Goal: Communication & Community: Answer question/provide support

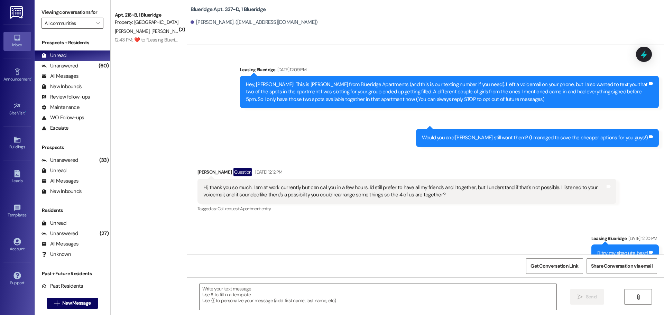
scroll to position [8824, 0]
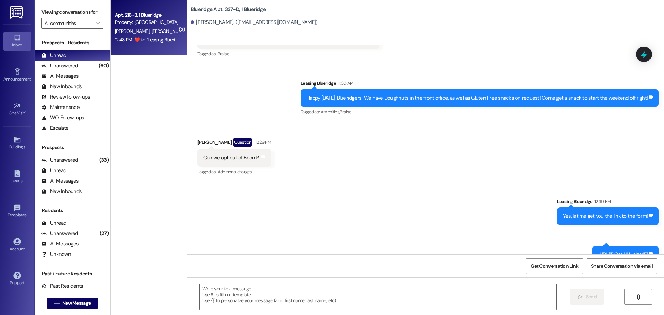
click at [123, 29] on span "H. Phister" at bounding box center [133, 31] width 37 height 6
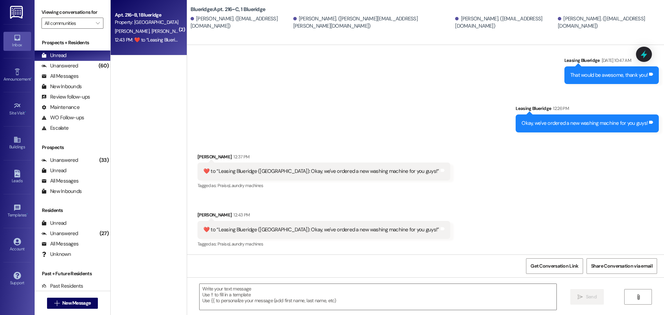
scroll to position [622, 0]
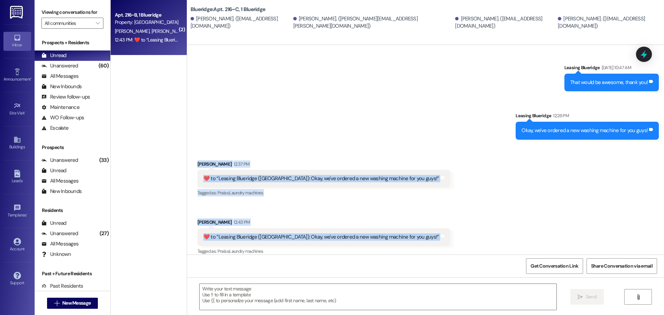
drag, startPoint x: 449, startPoint y: 234, endPoint x: 191, endPoint y: 156, distance: 269.8
click at [191, 156] on div "Received via SMS Charlotte Pendell 12:37 PM  ​❤️​ to “ Leasing Blueridge (Bluer…" at bounding box center [425, 203] width 477 height 117
click at [193, 145] on div "Received via SMS Charlotte Pendell 12:37 PM  ​❤️​ to “ Leasing Blueridge (Bluer…" at bounding box center [425, 203] width 477 height 117
drag, startPoint x: 192, startPoint y: 141, endPoint x: 422, endPoint y: 249, distance: 254.5
click at [422, 249] on div "Received via SMS Charlotte Pendell 12:37 PM  ​❤️​ to “ Leasing Blueridge (Bluer…" at bounding box center [425, 203] width 477 height 117
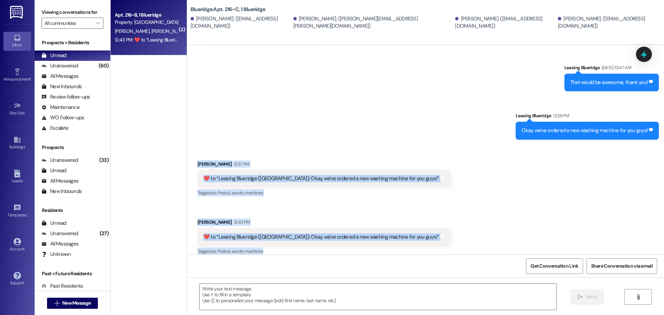
click at [423, 249] on div "Received via SMS Charlotte Pendell 12:37 PM  ​❤️​ to “ Leasing Blueridge (Bluer…" at bounding box center [425, 203] width 477 height 117
click at [424, 251] on div "Received via SMS Charlotte Pendell 12:37 PM  ​❤️​ to “ Leasing Blueridge (Bluer…" at bounding box center [425, 203] width 477 height 117
drag, startPoint x: 421, startPoint y: 251, endPoint x: 194, endPoint y: 154, distance: 246.7
click at [194, 154] on div "Received via SMS Charlotte Pendell 12:37 PM  ​❤️​ to “ Leasing Blueridge (Bluer…" at bounding box center [425, 203] width 477 height 117
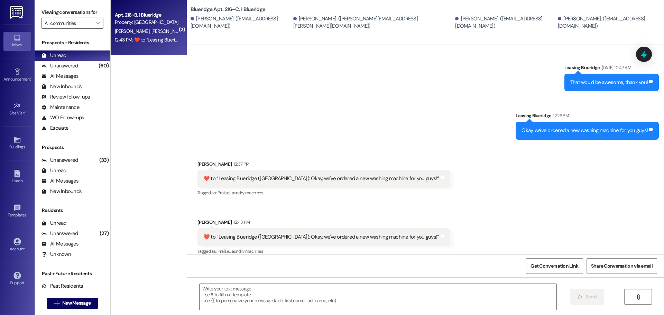
click at [192, 146] on div "Received via SMS Charlotte Pendell 12:37 PM  ​❤️​ to “ Leasing Blueridge (Bluer…" at bounding box center [425, 203] width 477 height 117
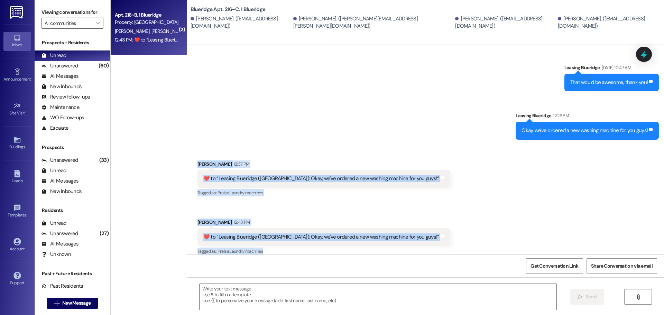
drag, startPoint x: 191, startPoint y: 151, endPoint x: 395, endPoint y: 249, distance: 226.9
click at [395, 249] on div "Received via SMS Charlotte Pendell 12:37 PM  ​❤️​ to “ Leasing Blueridge (Bluer…" at bounding box center [425, 203] width 477 height 117
click at [399, 249] on div "Tagged as: Praise , Click to highlight conversations about Praise Laundry machi…" at bounding box center [323, 251] width 253 height 10
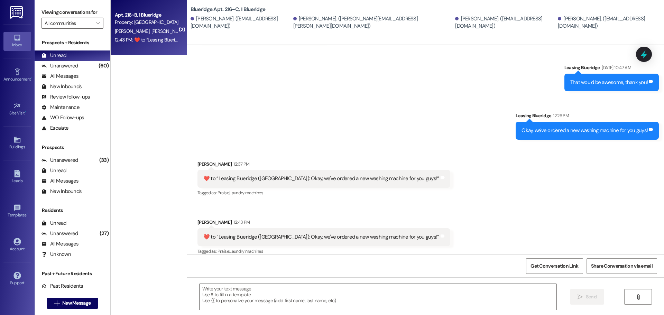
click at [399, 249] on div "Tagged as: Praise , Click to highlight conversations about Praise Laundry machi…" at bounding box center [323, 251] width 253 height 10
click at [274, 97] on div "Sent via SMS Leasing Blueridge Sep 10, 2025 at 10:47 AM That would be awesome, …" at bounding box center [425, 96] width 477 height 96
click at [63, 70] on div "Unanswered (60)" at bounding box center [73, 66] width 76 height 10
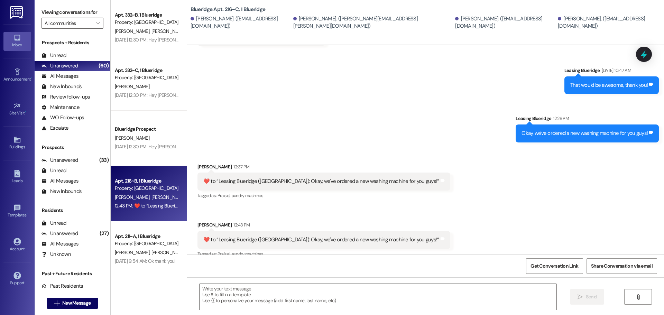
scroll to position [622, 0]
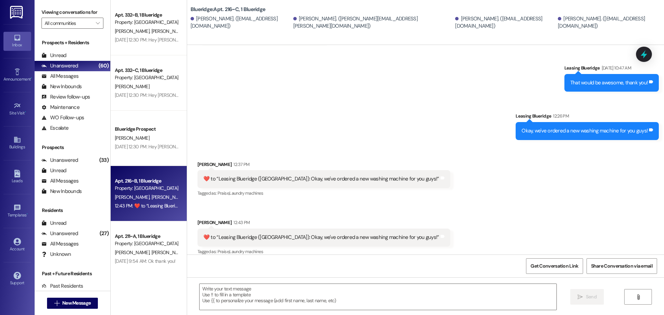
click at [374, 116] on div "Sent via SMS Leasing Blueridge Sep 10, 2025 at 10:47 AM That would be awesome, …" at bounding box center [425, 97] width 477 height 96
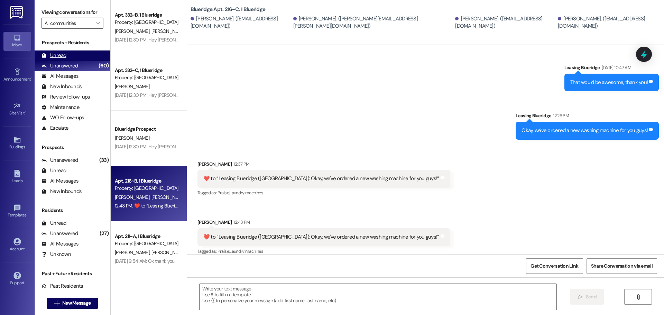
click at [76, 52] on div "Unread (0)" at bounding box center [73, 55] width 76 height 10
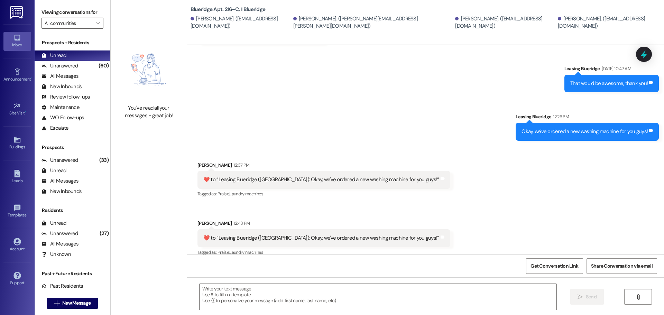
scroll to position [622, 0]
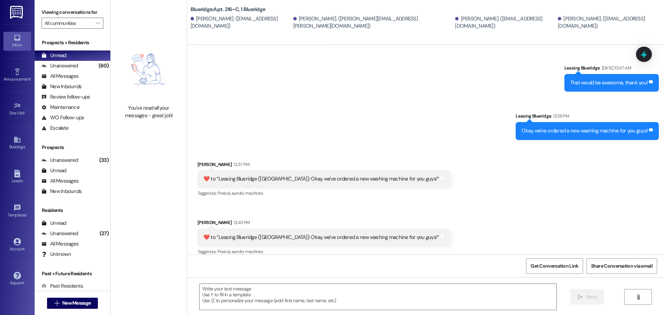
click at [265, 101] on div "Sent via SMS Leasing Blueridge Sep 10, 2025 at 10:47 AM That would be awesome, …" at bounding box center [425, 97] width 477 height 96
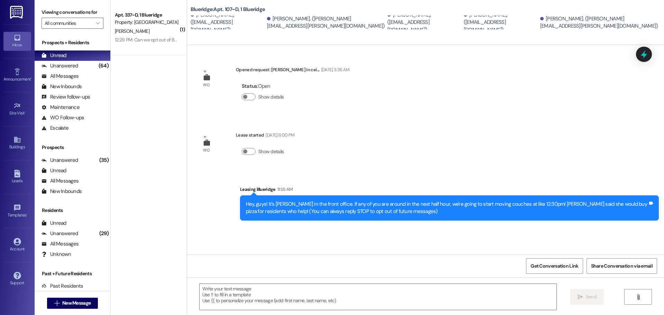
click at [466, 135] on div "WO Opened request: Leak in cei... [DATE] 3:36 AM Status : Open Show details WO …" at bounding box center [425, 150] width 477 height 210
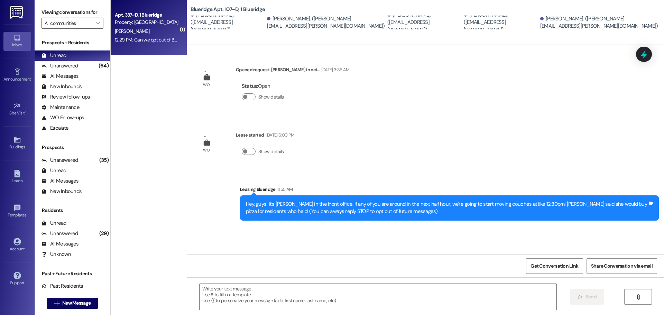
click at [126, 6] on div "Apt. 337~D, 1 Blueridge Property: Blueridge [PERSON_NAME] 12:29 PM: Can we opt …" at bounding box center [149, 27] width 76 height 55
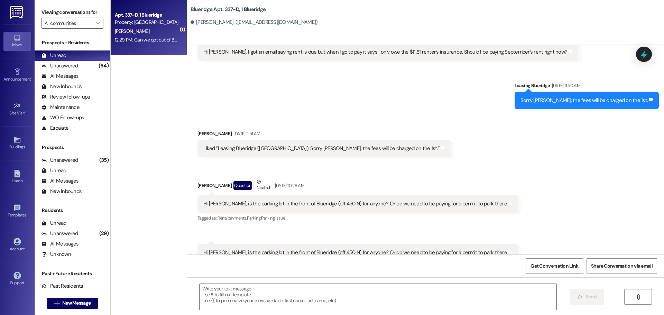
scroll to position [6256, 0]
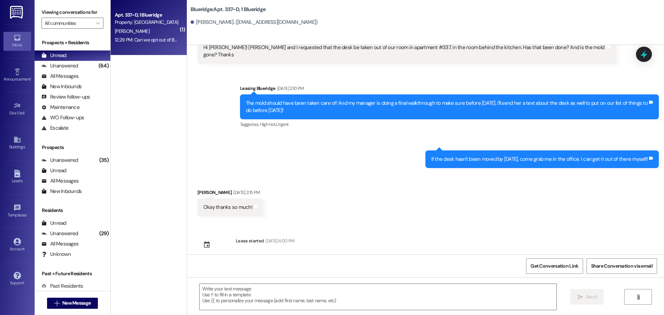
click at [647, 203] on div "Received via SMS [PERSON_NAME] [DATE] 2:15 PM Okay thanks so much! Tags and not…" at bounding box center [425, 197] width 477 height 48
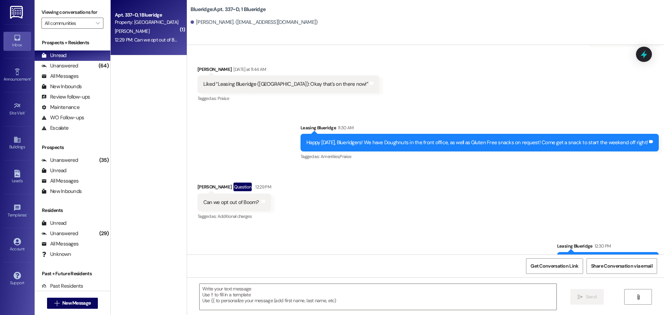
click at [642, 193] on div "Received via SMS [PERSON_NAME] Question 12:29 PM Can we opt out of Boom? Tags a…" at bounding box center [425, 197] width 477 height 60
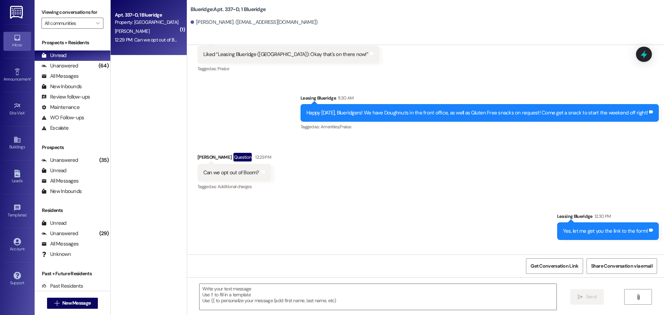
scroll to position [8824, 0]
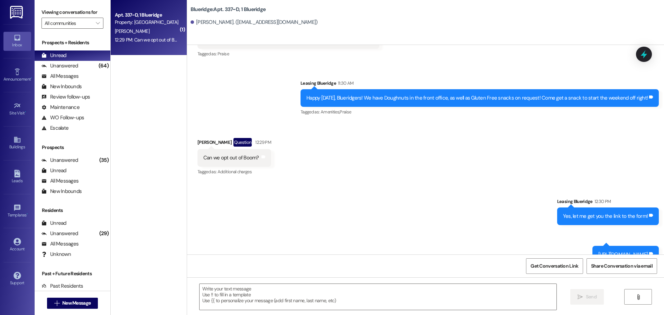
click at [553, 156] on div "Received via SMS [PERSON_NAME] Question 12:29 PM Can we opt out of Boom? Tags a…" at bounding box center [425, 152] width 477 height 60
click at [41, 65] on div "Unanswered (64)" at bounding box center [73, 66] width 76 height 10
click at [53, 55] on div "Unread" at bounding box center [54, 55] width 25 height 7
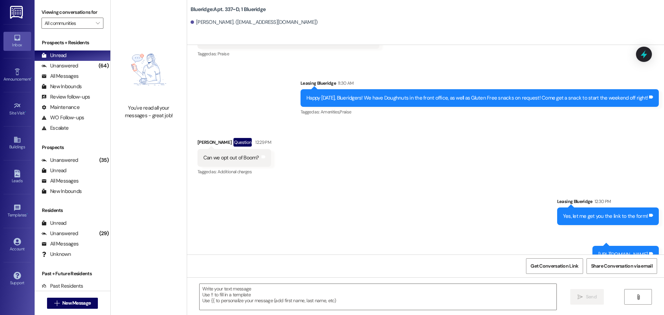
click at [446, 135] on div "Received via SMS [PERSON_NAME] Question 12:29 PM Can we opt out of Boom? Tags a…" at bounding box center [425, 152] width 477 height 60
click at [548, 122] on div "Received via SMS [PERSON_NAME] Question 12:29 PM Can we opt out of Boom? Tags a…" at bounding box center [425, 152] width 477 height 60
click at [499, 153] on div "Received via SMS [PERSON_NAME] Question 12:29 PM Can we opt out of Boom? Tags a…" at bounding box center [425, 152] width 477 height 60
click at [85, 300] on button " New Message" at bounding box center [72, 303] width 51 height 11
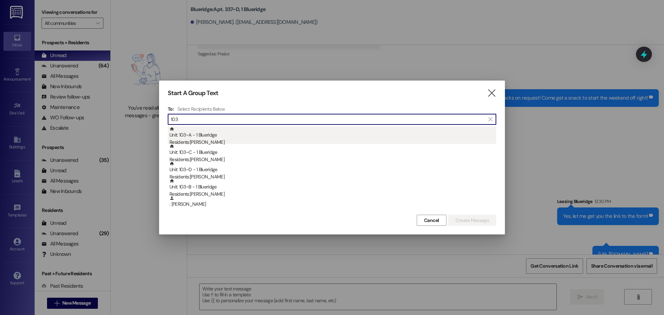
type input "103"
click at [256, 136] on div "Unit: 103~A - 1 Blueridge Residents: [PERSON_NAME]" at bounding box center [332, 137] width 327 height 20
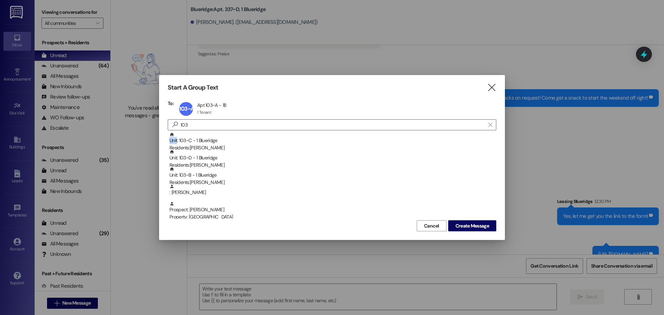
click at [256, 136] on div "Unit: 103~C - 1 Blueridge Residents: [PERSON_NAME]" at bounding box center [332, 142] width 327 height 20
click at [256, 136] on div "Unit: 103~D - 1 Blueridge Residents: [PERSON_NAME]" at bounding box center [332, 142] width 327 height 20
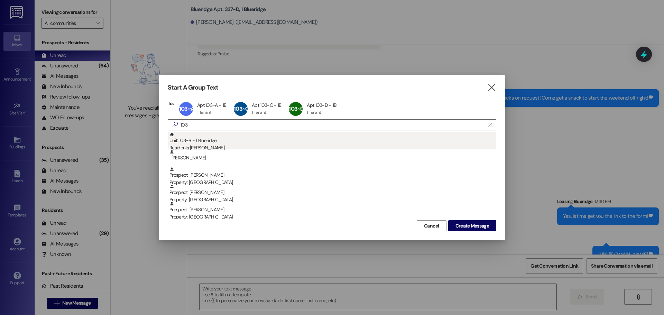
click at [256, 138] on div "Unit: 103~B - 1 Blueridge Residents: [PERSON_NAME]" at bounding box center [332, 142] width 327 height 20
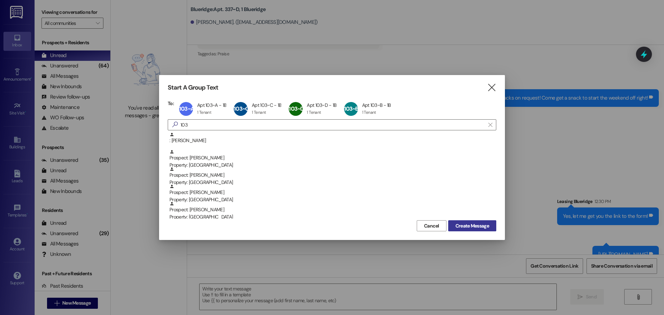
click at [460, 221] on button "Create Message" at bounding box center [472, 225] width 48 height 11
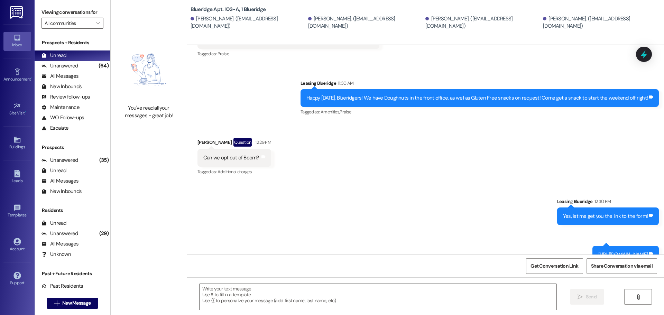
scroll to position [88, 0]
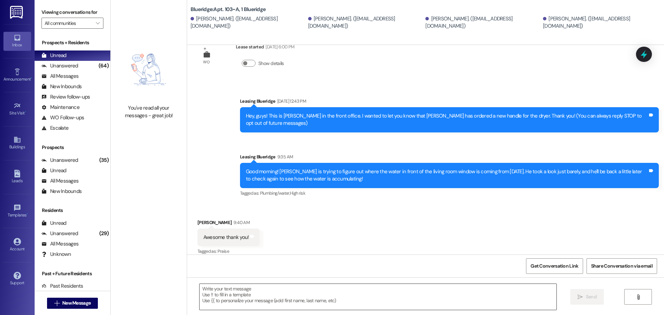
click at [454, 301] on textarea at bounding box center [378, 297] width 357 height 26
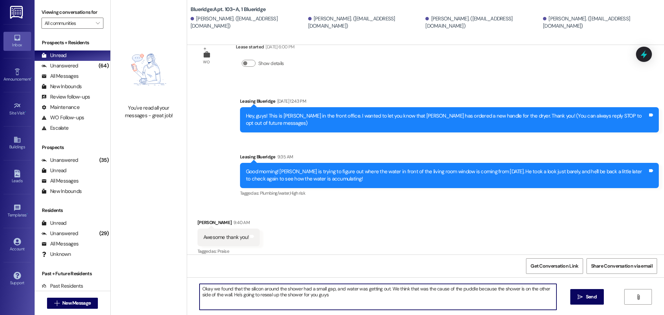
type textarea "Okay we found that the silicon around the shower had a small gap, and water was…"
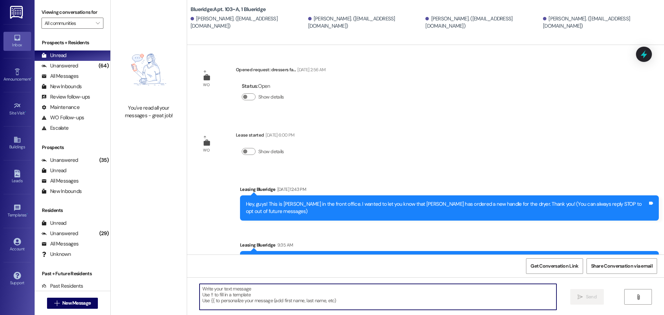
scroll to position [144, 0]
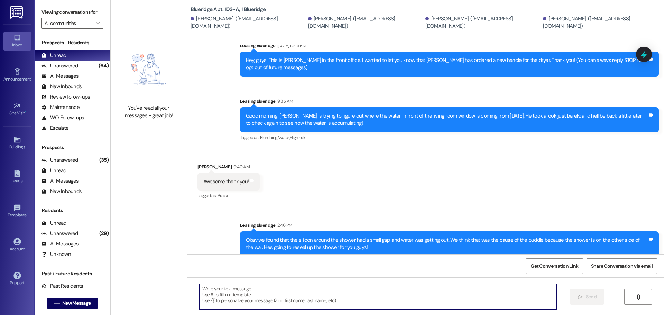
click at [630, 206] on div "Sent via SMS Leasing Blueridge 2:46 PM Okay we found that the silicon around th…" at bounding box center [425, 234] width 477 height 56
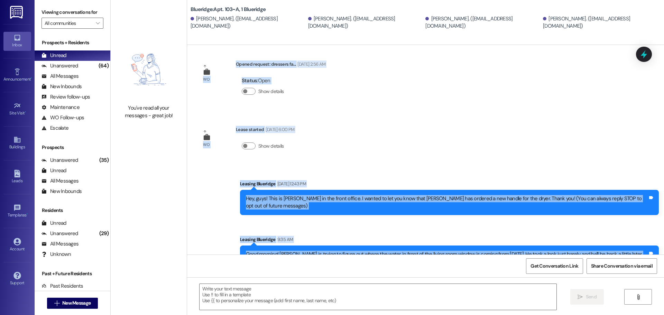
scroll to position [0, 0]
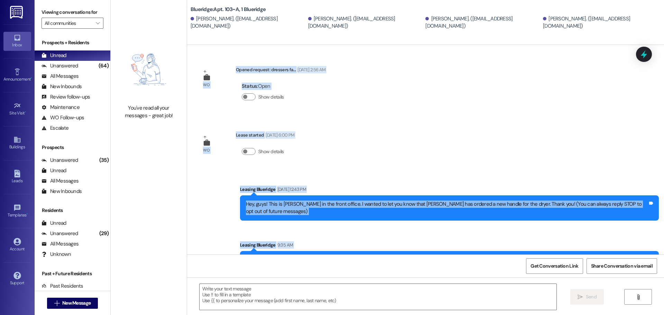
drag, startPoint x: 658, startPoint y: 248, endPoint x: 193, endPoint y: 71, distance: 497.8
click at [193, 71] on div "WO Opened request: dressers fa... [DATE] 2:56 AM Status : Open Show details WO …" at bounding box center [425, 150] width 477 height 210
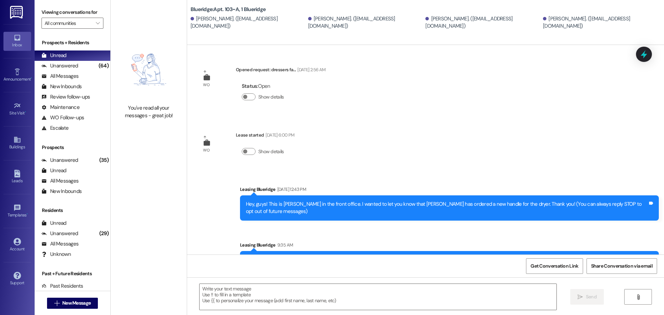
click at [194, 62] on div "WO Opened request: dressers fa... [DATE] 2:56 AM Status : Open Show details" at bounding box center [261, 88] width 138 height 55
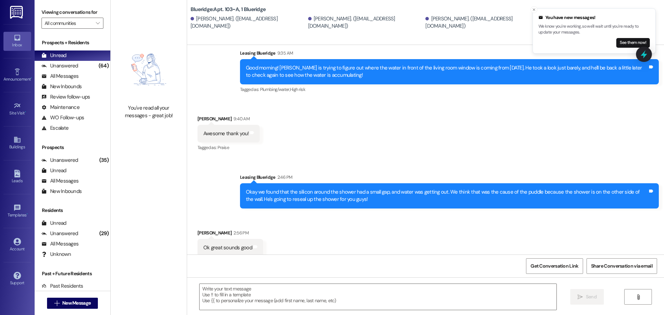
scroll to position [192, 0]
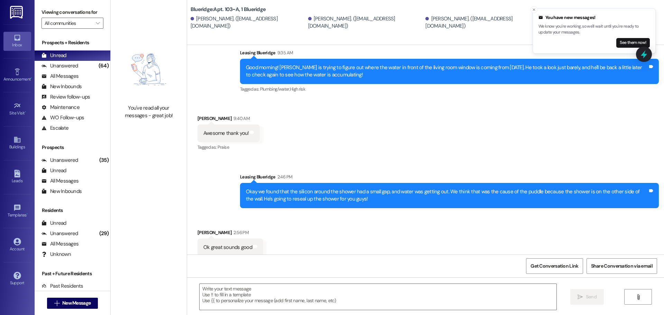
click at [385, 217] on div "Received via SMS [PERSON_NAME] 2:56 PM Ok great sounds good Tags and notes" at bounding box center [425, 237] width 477 height 48
click at [346, 229] on div "Received via SMS [PERSON_NAME] 2:56 PM Ok great sounds good Tags and notes" at bounding box center [425, 237] width 477 height 48
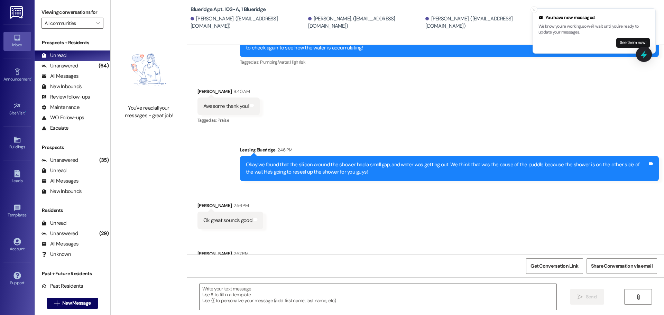
scroll to position [240, 0]
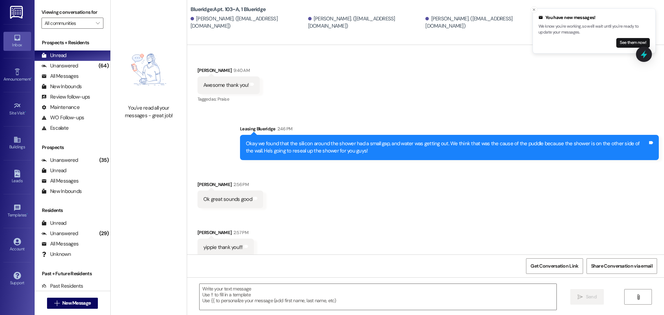
click at [348, 185] on div "Received via SMS [PERSON_NAME] 2:56 PM Ok great sounds good Tags and notes Rece…" at bounding box center [425, 213] width 477 height 96
click at [534, 8] on icon "Close toast" at bounding box center [534, 10] width 4 height 4
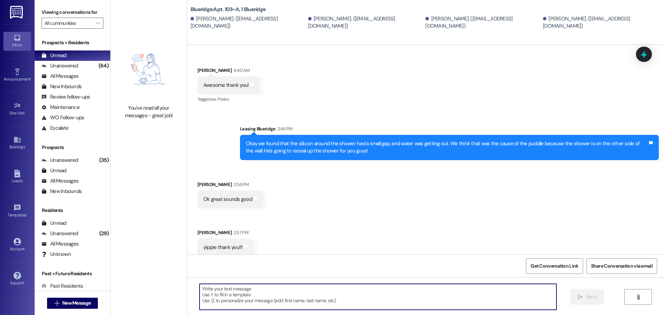
click at [465, 297] on textarea at bounding box center [378, 297] width 357 height 26
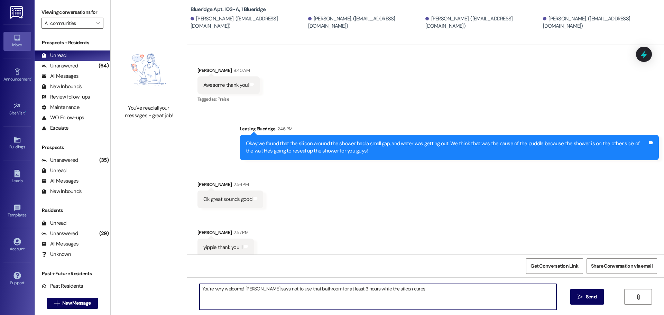
type textarea "You're very welcome! [PERSON_NAME] says not to use that bathroom for at least 3…"
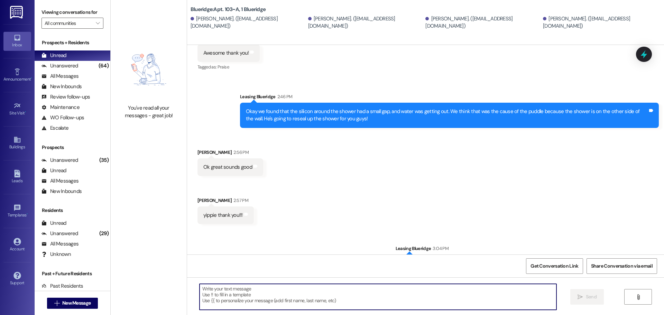
scroll to position [288, 0]
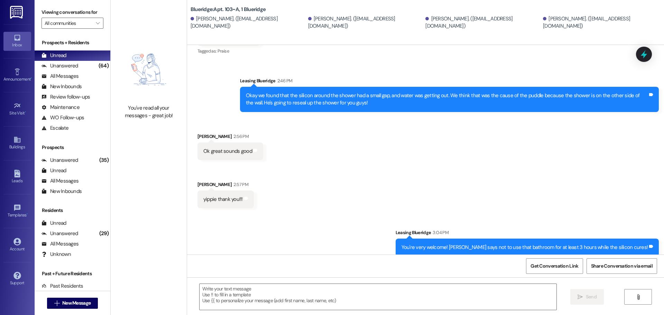
drag, startPoint x: 468, startPoint y: 185, endPoint x: 456, endPoint y: 179, distance: 13.8
click at [467, 184] on div "Received via SMS [PERSON_NAME] 2:56 PM Ok great sounds good Tags and notes Rece…" at bounding box center [425, 165] width 477 height 96
click at [560, 186] on div "Received via SMS [PERSON_NAME] 2:56 PM Ok great sounds good Tags and notes Rece…" at bounding box center [425, 165] width 477 height 96
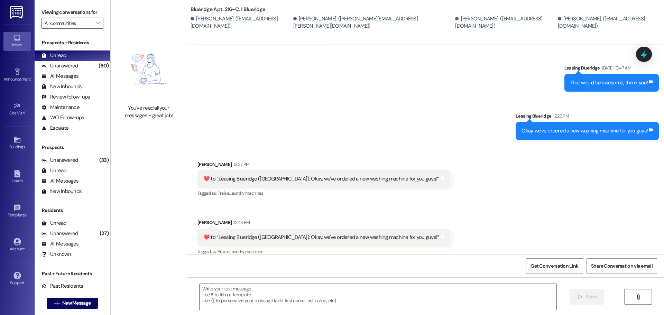
scroll to position [622, 0]
click at [506, 191] on div "Received via SMS Charlotte Pendell 12:37 PM  ​❤️​ to “ Leasing Blueridge (Bluer…" at bounding box center [425, 203] width 477 height 117
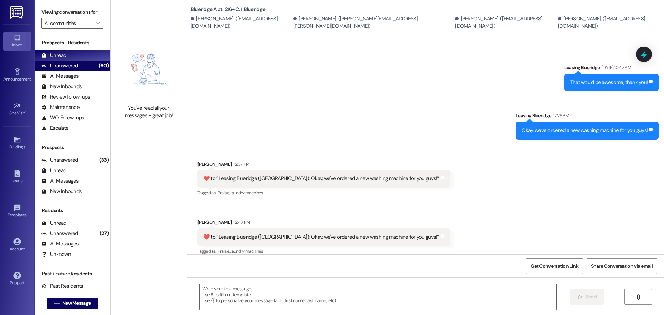
click at [84, 63] on div "Unanswered (60)" at bounding box center [73, 66] width 76 height 10
click at [85, 58] on div "Unread (0)" at bounding box center [73, 55] width 76 height 10
click at [337, 92] on div "Sent via SMS Leasing Blueridge Sep 10, 2025 at 10:47 AM That would be awesome, …" at bounding box center [425, 96] width 477 height 96
click at [274, 117] on div "Sent via SMS Leasing Blueridge Sep 10, 2025 at 10:47 AM That would be awesome, …" at bounding box center [425, 96] width 477 height 96
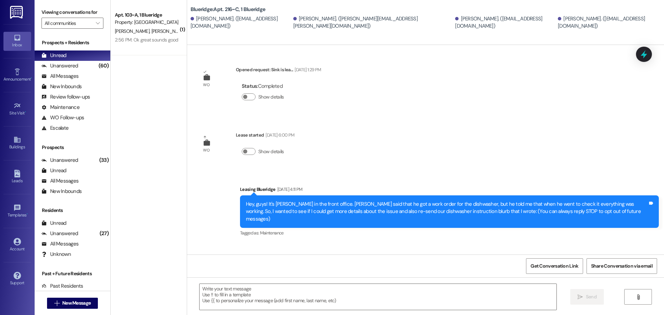
scroll to position [622, 0]
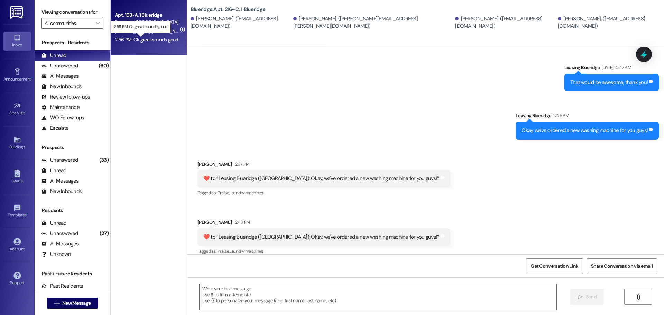
click at [134, 40] on div "2:56 PM: Ok great sounds good 2:56 PM: Ok great sounds good" at bounding box center [147, 40] width 64 height 6
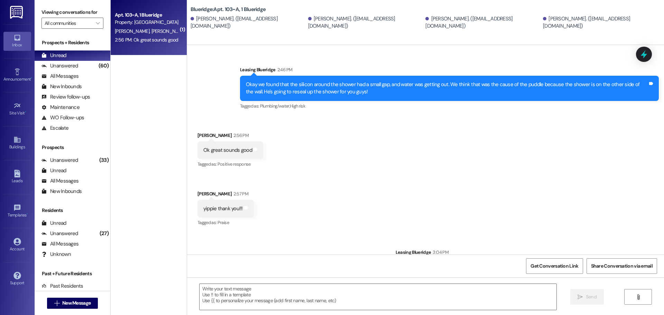
scroll to position [329, 0]
